Goal: Information Seeking & Learning: Learn about a topic

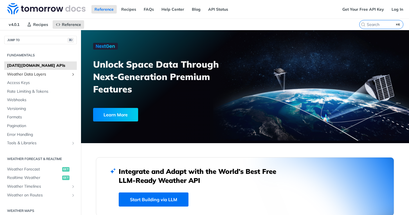
click at [33, 73] on span "Weather Data Layers" at bounding box center [38, 74] width 62 height 6
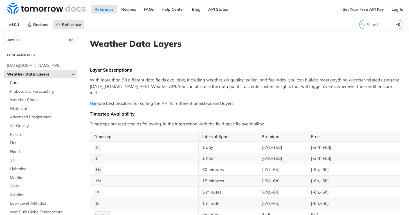
click at [15, 81] on span "Core" at bounding box center [43, 83] width 66 height 6
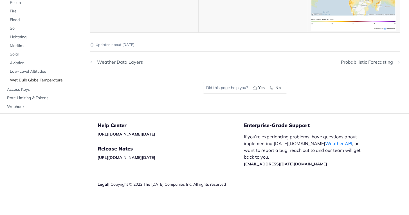
scroll to position [2841, 0]
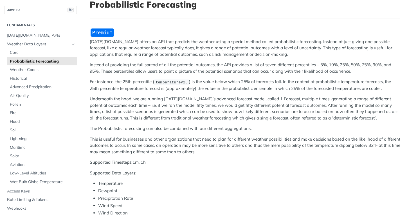
scroll to position [43, 0]
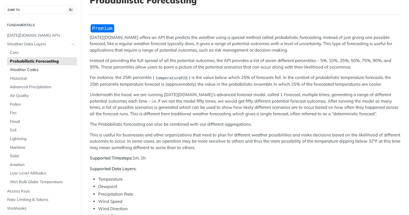
click at [25, 70] on span "Weather Codes" at bounding box center [43, 70] width 66 height 6
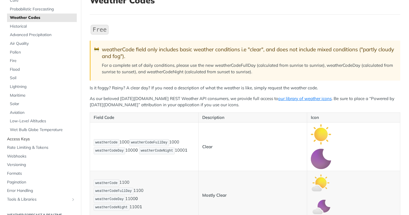
scroll to position [55, 0]
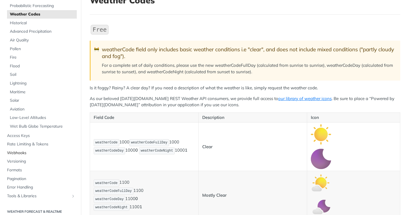
click at [18, 150] on span "Webhooks" at bounding box center [41, 153] width 68 height 6
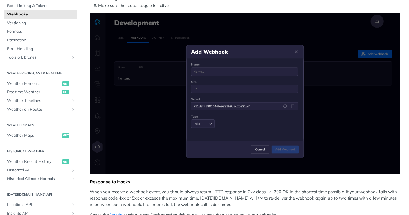
scroll to position [168, 0]
